Goal: Check status: Check status

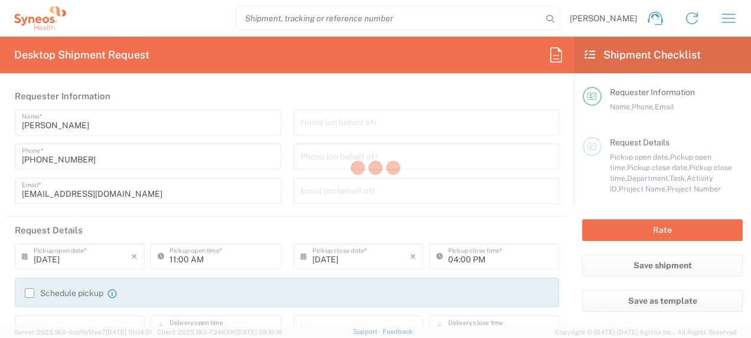
type input "8200"
type input "[GEOGRAPHIC_DATA]"
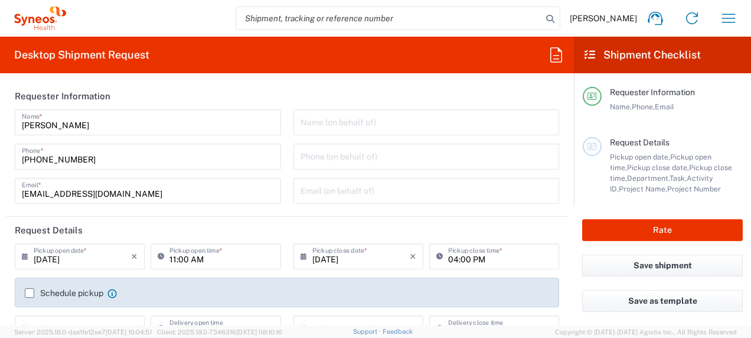
type input "Syneos Health K.K."
click at [729, 21] on icon "button" at bounding box center [728, 18] width 19 height 19
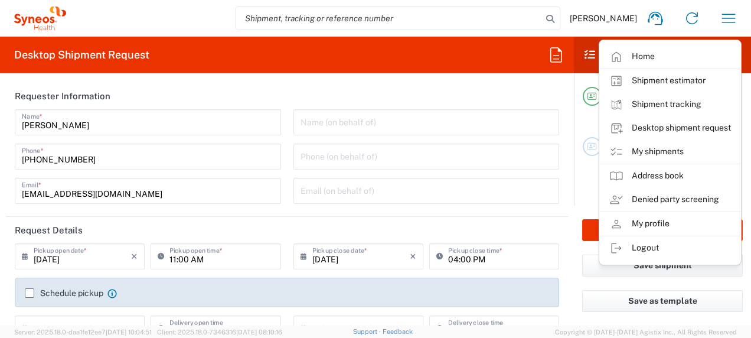
drag, startPoint x: 682, startPoint y: 149, endPoint x: 392, endPoint y: 191, distance: 293.5
click at [682, 149] on link "My shipments" at bounding box center [670, 152] width 140 height 24
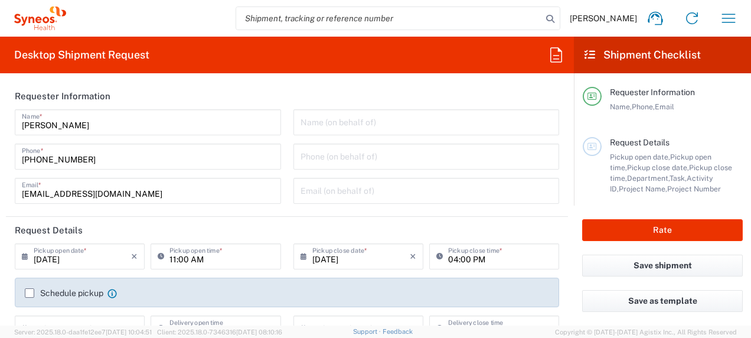
type input "8200"
type input "[GEOGRAPHIC_DATA]"
type input "Syneos Health K.K."
click at [732, 19] on icon "button" at bounding box center [728, 18] width 19 height 19
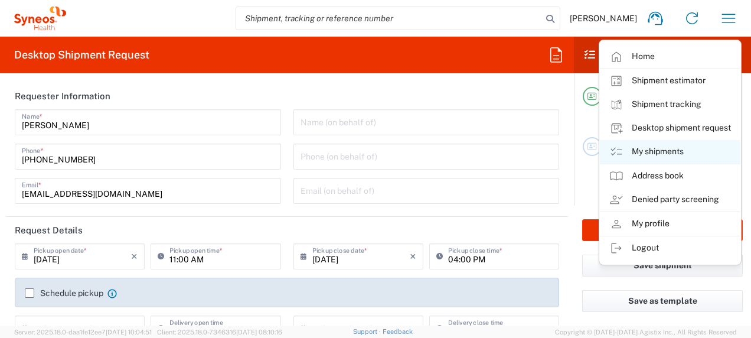
click at [637, 148] on link "My shipments" at bounding box center [670, 152] width 140 height 24
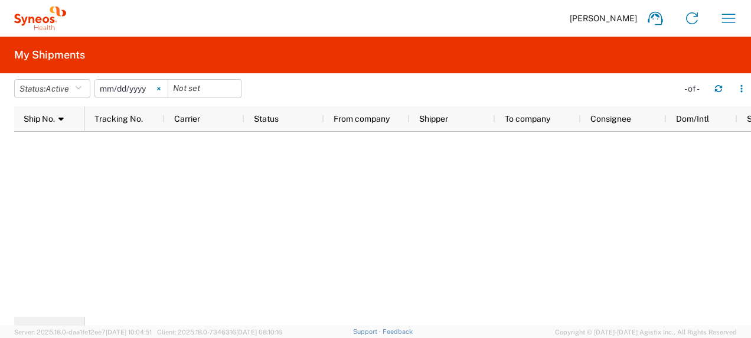
click at [160, 88] on icon at bounding box center [158, 88] width 3 height 3
click at [726, 17] on icon "button" at bounding box center [728, 18] width 19 height 19
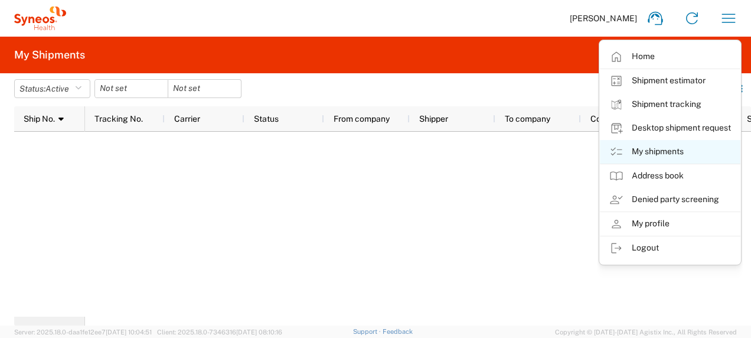
click at [643, 149] on link "My shipments" at bounding box center [670, 152] width 140 height 24
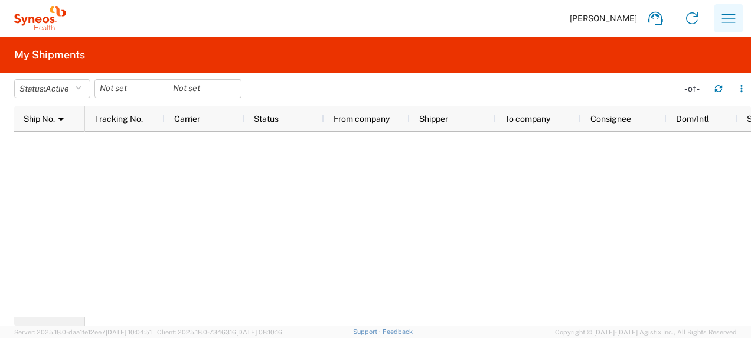
click at [724, 21] on icon "button" at bounding box center [728, 18] width 19 height 19
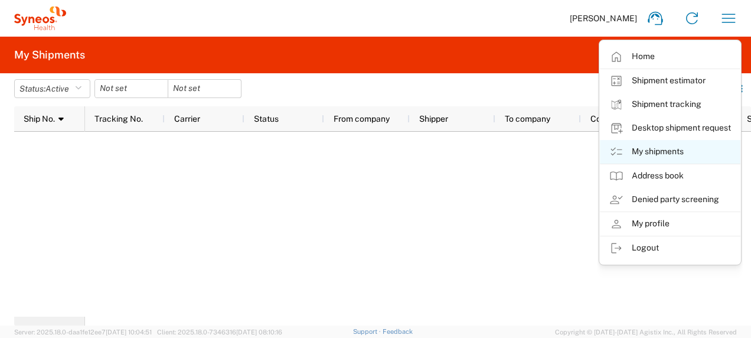
click at [648, 146] on link "My shipments" at bounding box center [670, 152] width 140 height 24
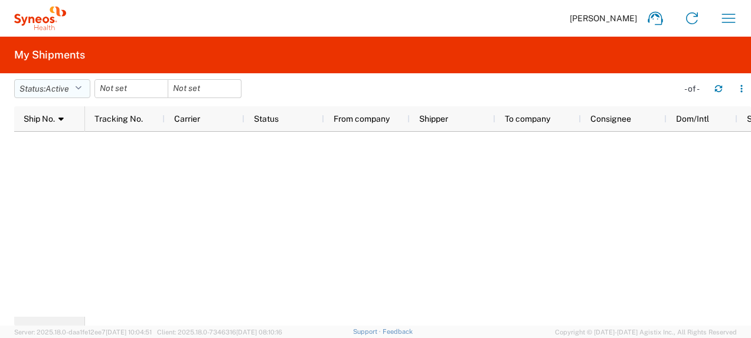
click at [86, 86] on button "Status: Active" at bounding box center [52, 88] width 76 height 19
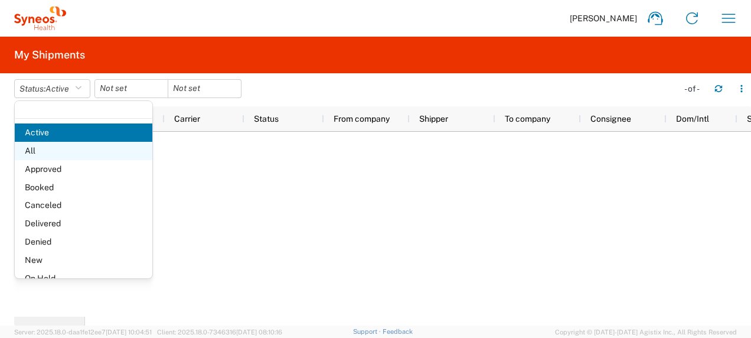
click at [65, 151] on span "All" at bounding box center [84, 151] width 138 height 18
